Goal: Navigation & Orientation: Find specific page/section

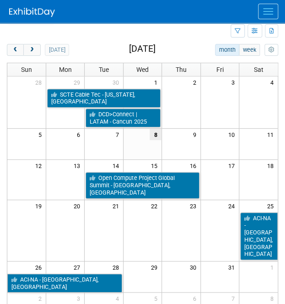
scroll to position [25, 0]
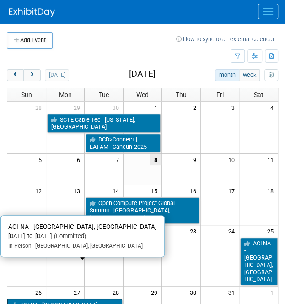
click at [79, 299] on link "ACI-NA - [GEOGRAPHIC_DATA], [GEOGRAPHIC_DATA]" at bounding box center [64, 308] width 115 height 19
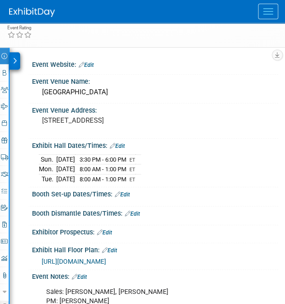
scroll to position [91, 0]
